Goal: Find specific page/section: Find specific page/section

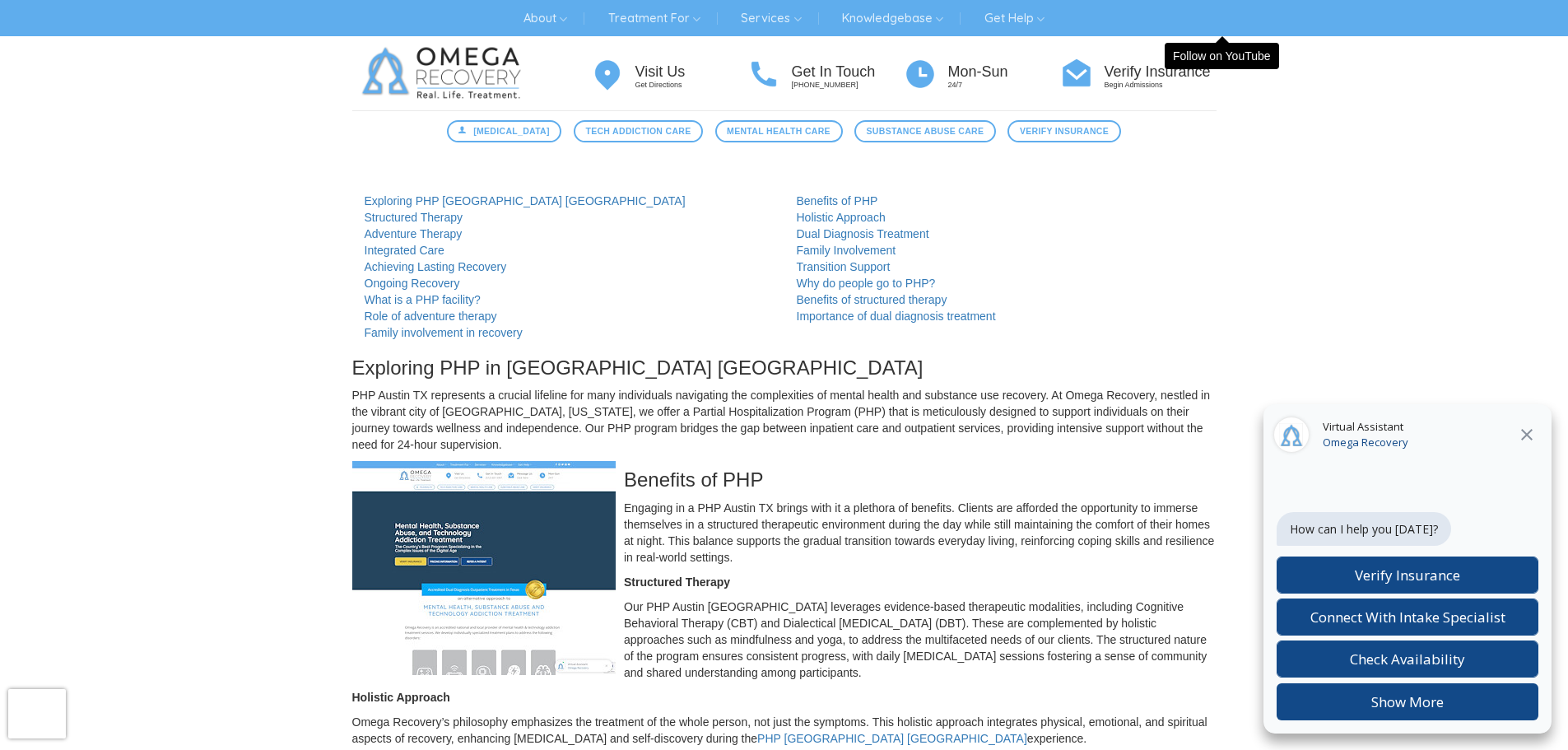
click at [1524, 434] on icon "Close" at bounding box center [1527, 434] width 20 height 20
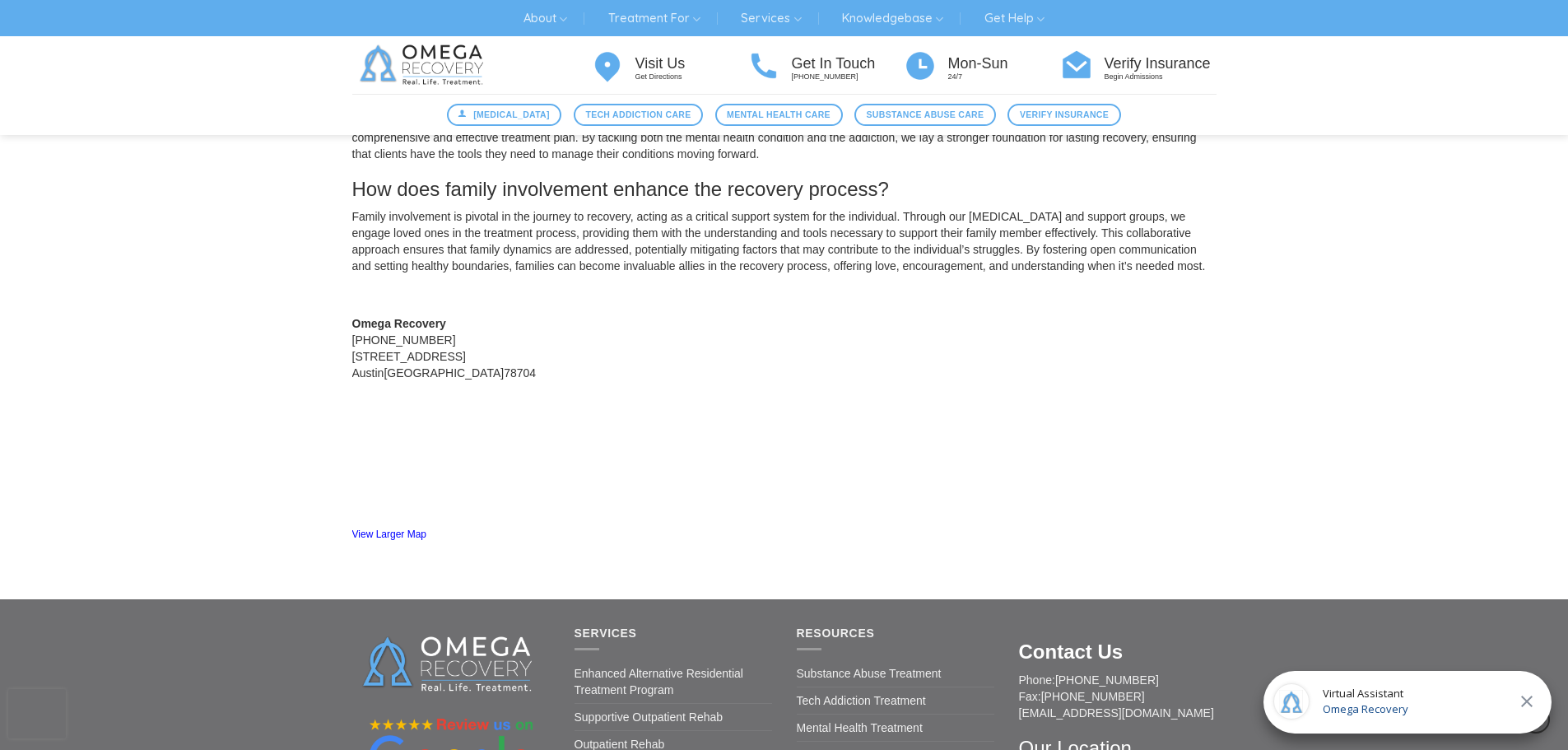
scroll to position [1975, 0]
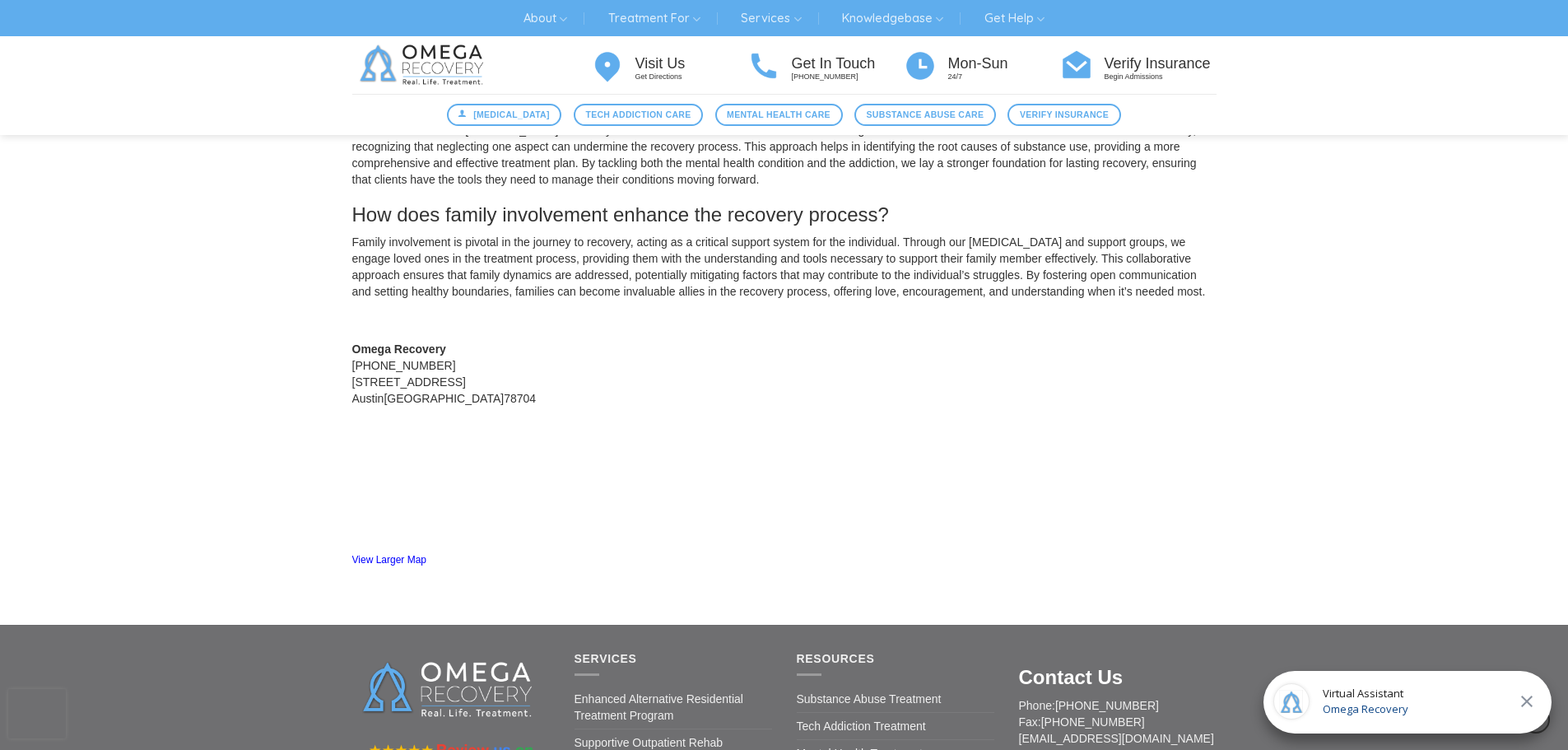
drag, startPoint x: 498, startPoint y: 364, endPoint x: 352, endPoint y: 364, distance: 146.0
click at [353, 374] on div "[STREET_ADDRESS]" at bounding box center [472, 382] width 239 height 16
click at [390, 392] on span "[GEOGRAPHIC_DATA]" at bounding box center [444, 398] width 120 height 13
drag, startPoint x: 439, startPoint y: 382, endPoint x: 351, endPoint y: 370, distance: 88.8
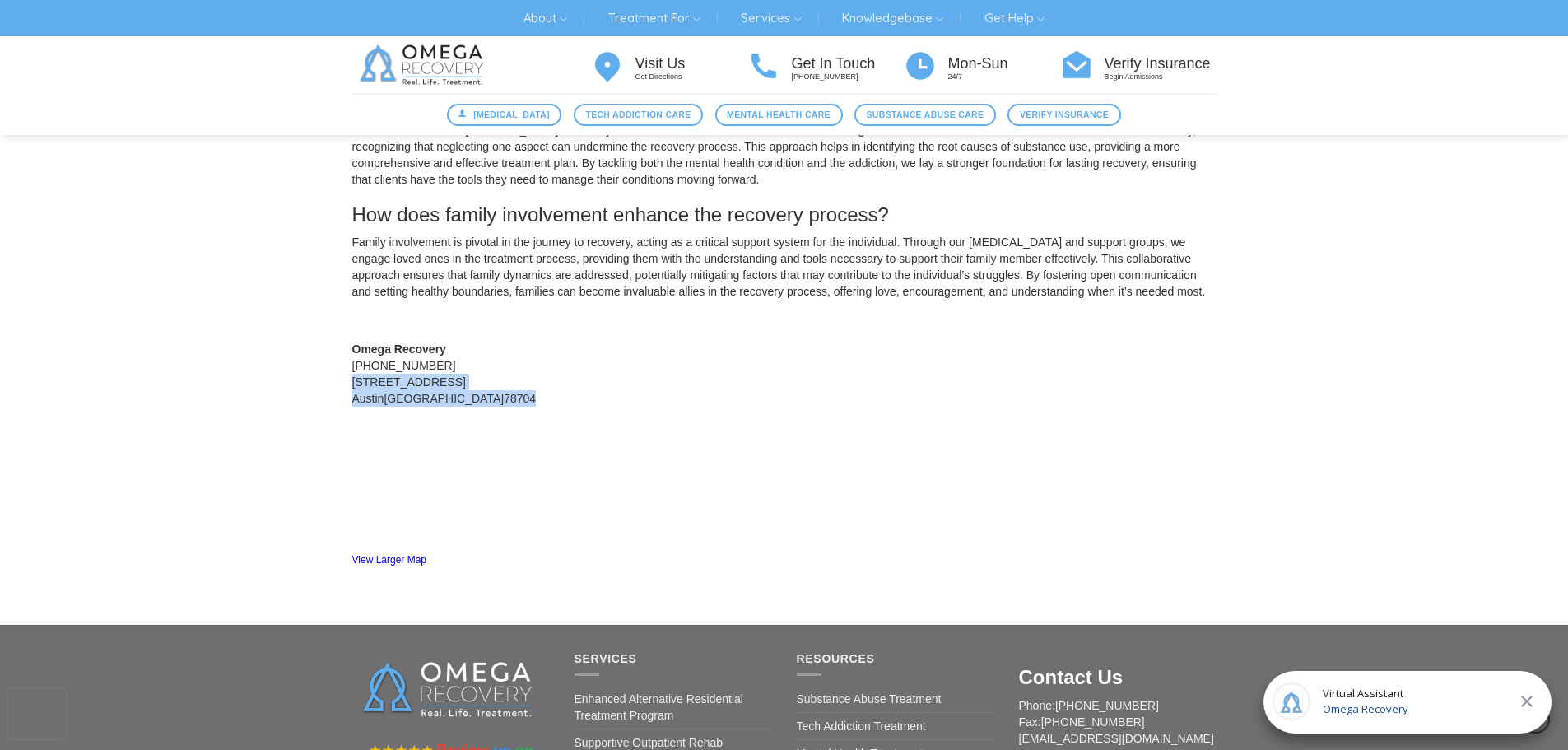
copy div "1710 Evergreen Ave Suite B Austin TX 78704"
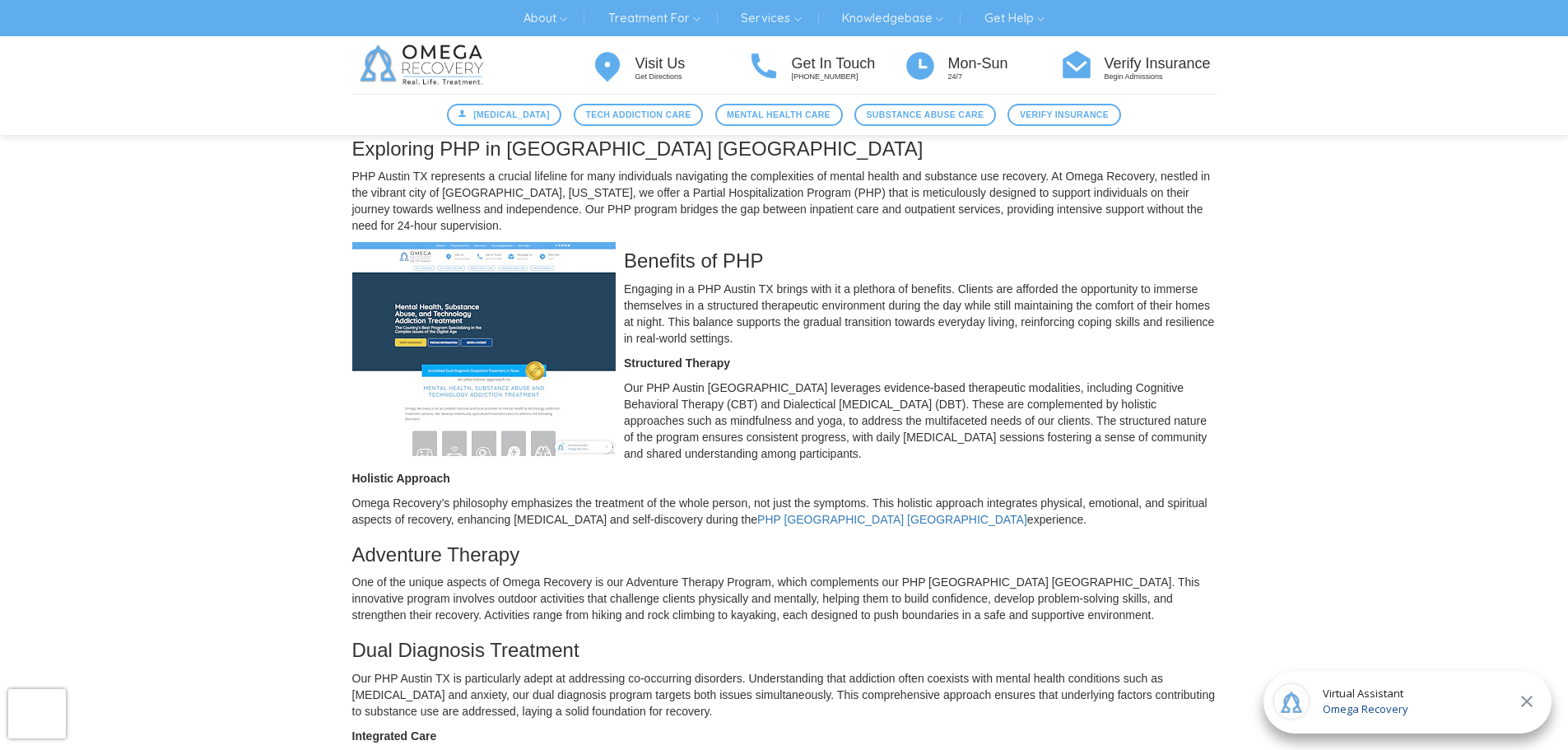
scroll to position [247, 0]
